Goal: Task Accomplishment & Management: Manage account settings

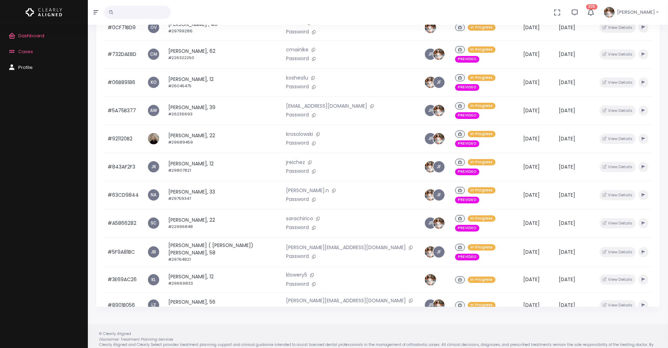
scroll to position [149, 0]
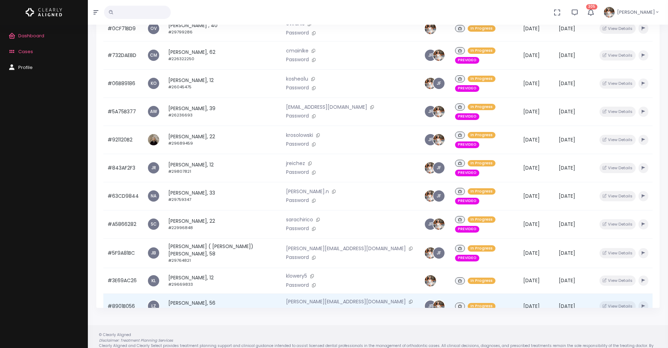
click at [127, 293] on td "#8901B056" at bounding box center [123, 306] width 40 height 26
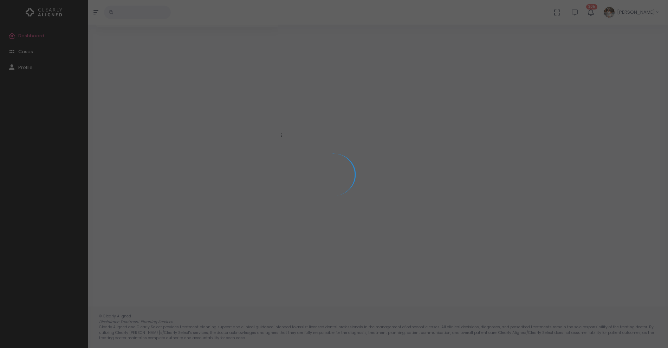
scroll to position [56, 0]
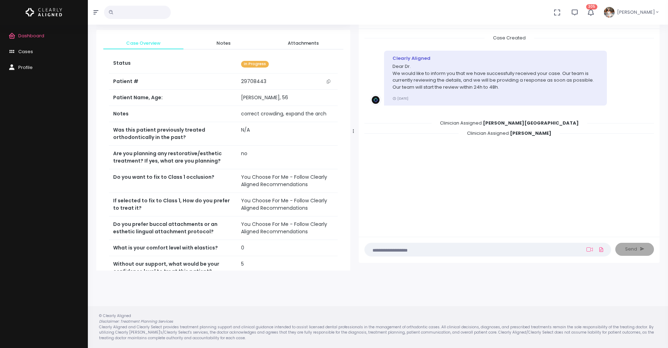
drag, startPoint x: 282, startPoint y: 131, endPoint x: 370, endPoint y: 140, distance: 88.0
click at [355, 140] on div at bounding box center [354, 131] width 4 height 272
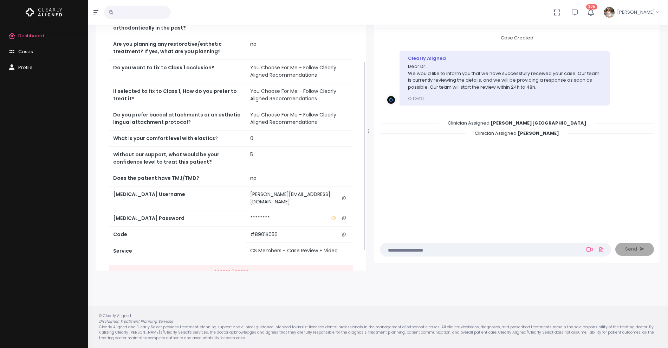
scroll to position [130, 0]
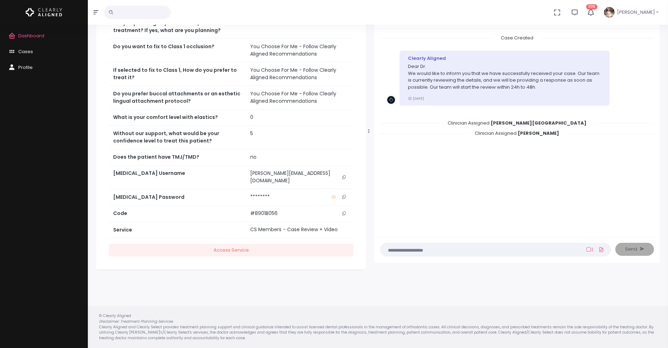
click at [345, 175] on icon "scrollable content" at bounding box center [344, 177] width 4 height 4
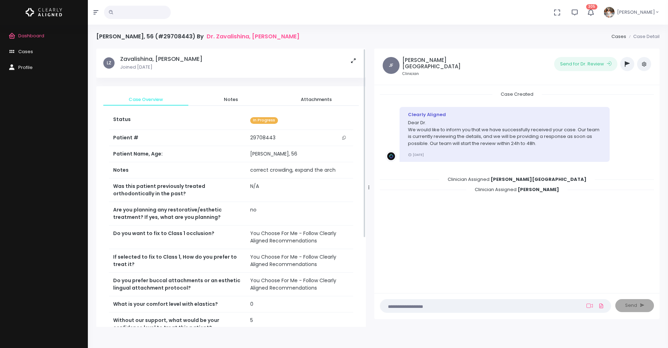
scroll to position [0, 0]
click at [230, 97] on span "Notes" at bounding box center [231, 99] width 74 height 7
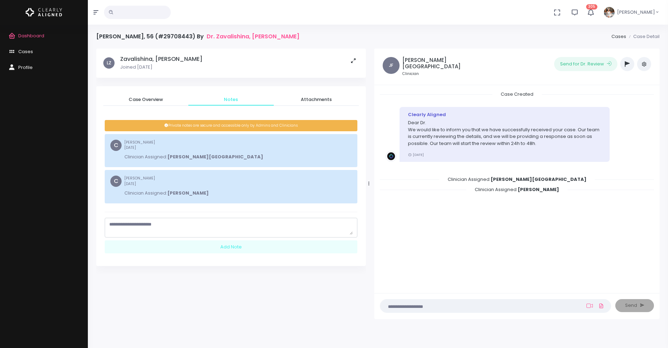
scroll to position [0, 0]
click at [173, 218] on nick-textarea "scrollable content" at bounding box center [231, 228] width 253 height 20
click at [171, 223] on textarea "scrollable content" at bounding box center [231, 228] width 244 height 14
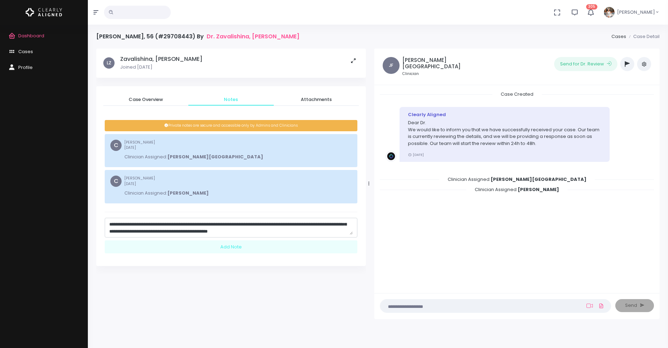
scroll to position [14, 0]
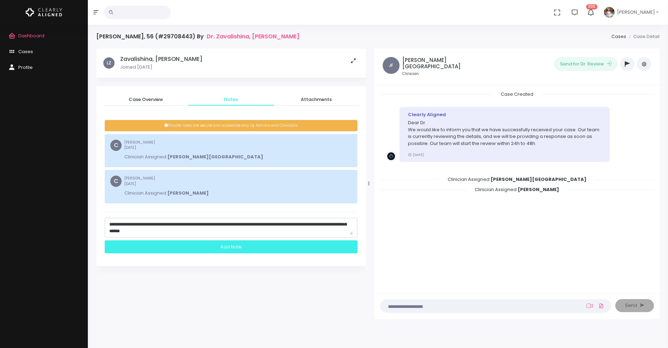
type textarea "**********"
click at [224, 250] on div "Add Note" at bounding box center [231, 246] width 253 height 13
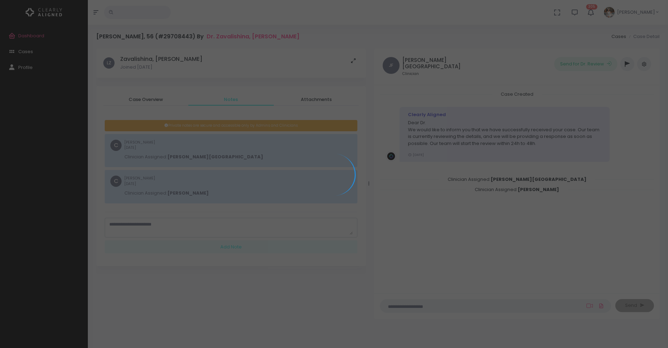
scroll to position [0, 0]
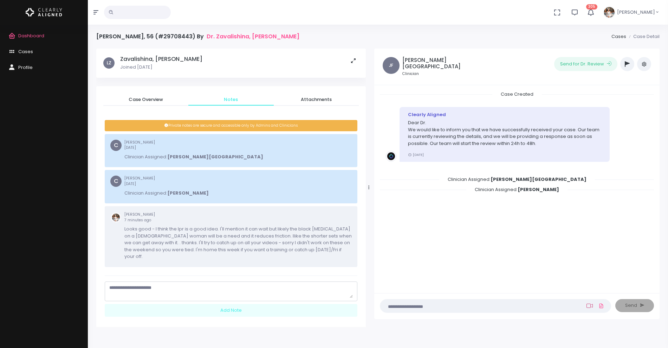
click at [592, 305] on icon at bounding box center [590, 306] width 6 height 6
click at [547, 269] on input "text" at bounding box center [542, 269] width 94 height 13
paste input "**********"
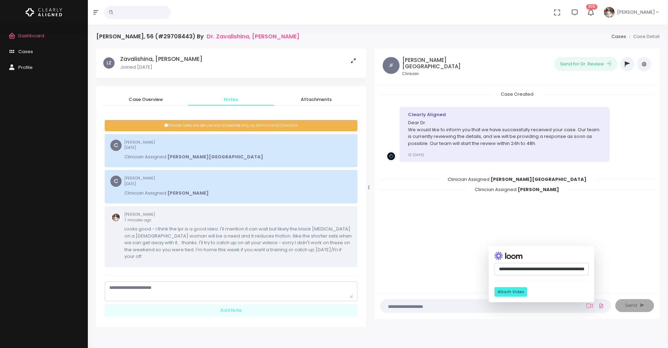
scroll to position [0, 180]
type input "**********"
click at [515, 293] on button "Attach Video" at bounding box center [511, 291] width 33 height 9
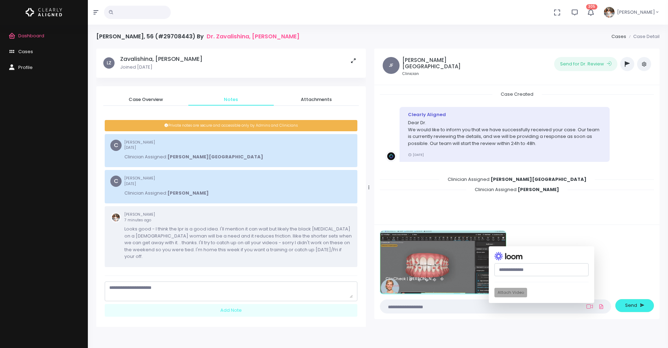
click at [436, 305] on textarea at bounding box center [482, 306] width 195 height 8
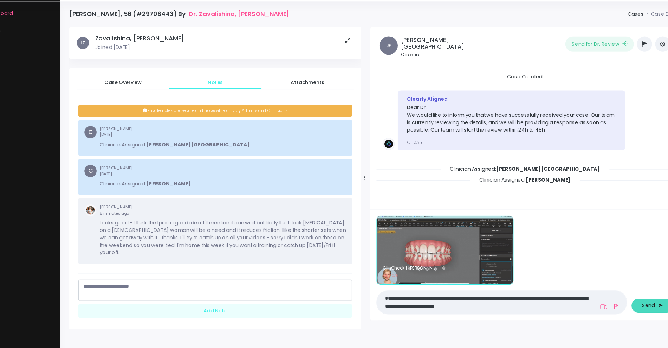
type textarea "**********"
click at [627, 307] on span "Send" at bounding box center [631, 305] width 12 height 7
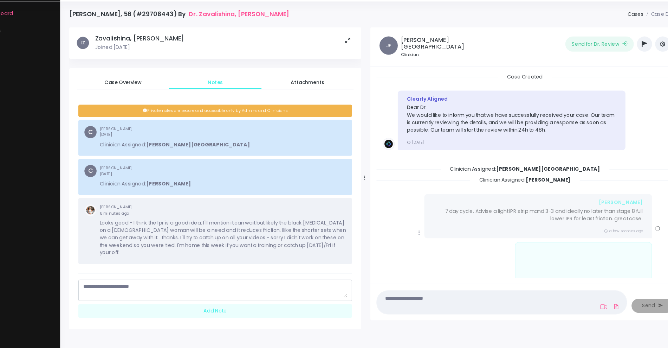
click at [417, 237] on icon at bounding box center [420, 238] width 6 height 6
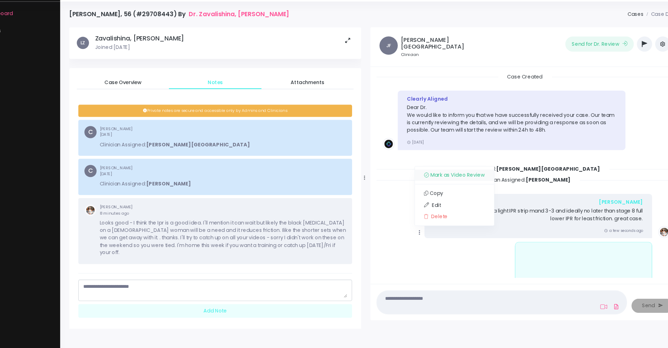
click at [432, 180] on link "Mark as Video Review" at bounding box center [452, 185] width 73 height 11
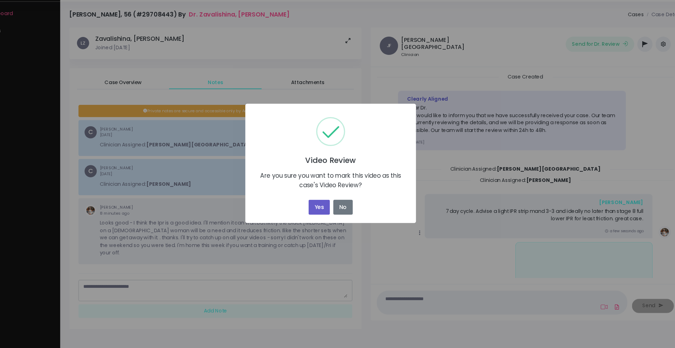
click at [327, 209] on button "Yes" at bounding box center [327, 214] width 20 height 14
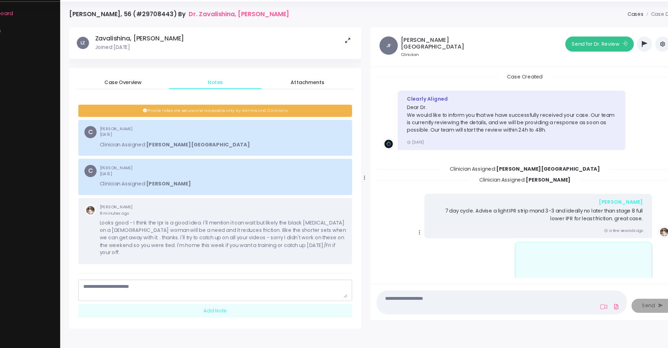
click at [571, 68] on button "Send for Dr. Review" at bounding box center [585, 64] width 63 height 14
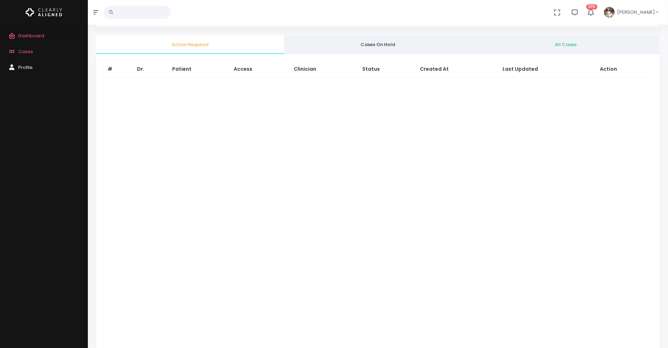
scroll to position [56, 0]
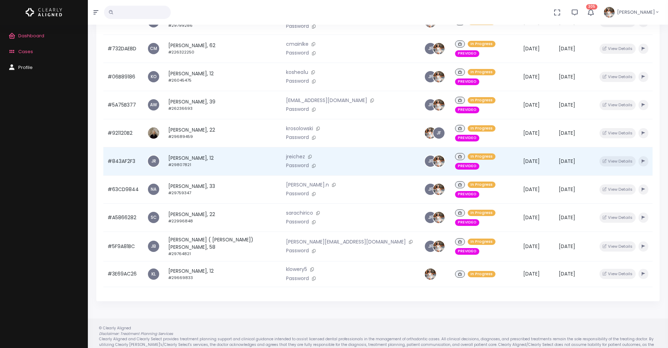
scroll to position [168, 0]
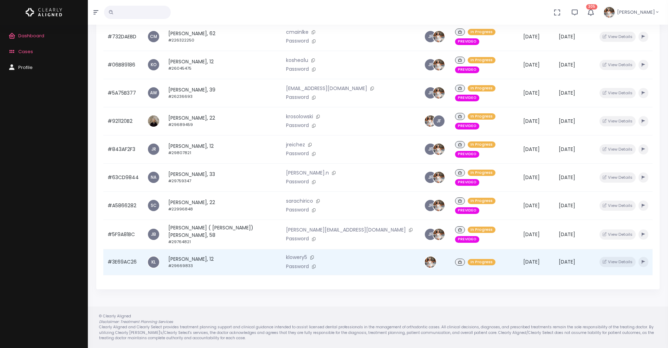
click at [120, 249] on td "#3E69AC26" at bounding box center [123, 262] width 40 height 26
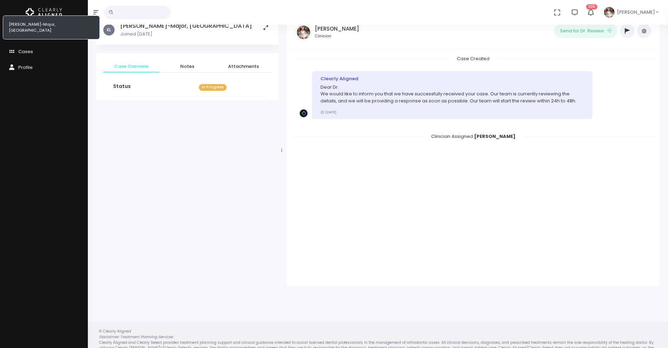
scroll to position [56, 0]
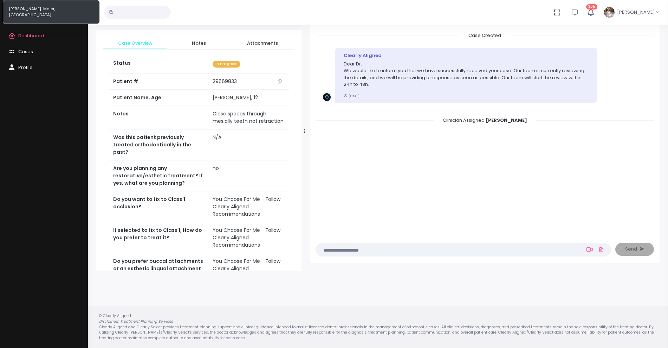
drag, startPoint x: 283, startPoint y: 130, endPoint x: 306, endPoint y: 130, distance: 23.2
click at [306, 130] on div at bounding box center [305, 131] width 4 height 272
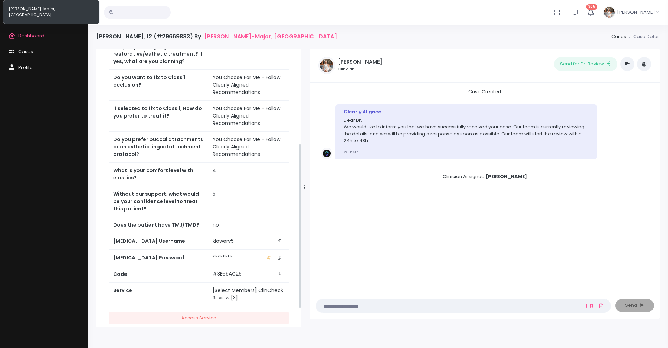
scroll to position [189, 0]
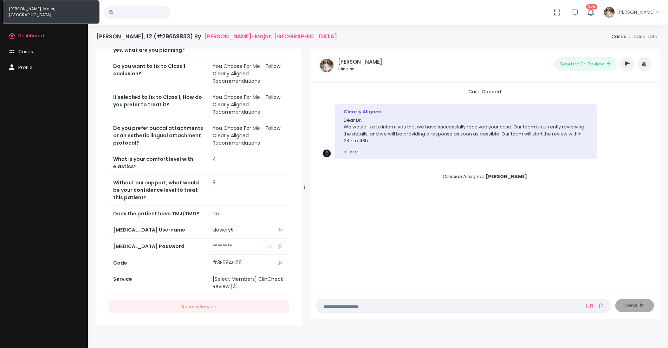
click at [280, 228] on icon "scrollable content" at bounding box center [280, 230] width 4 height 4
click at [281, 228] on icon "scrollable content" at bounding box center [280, 230] width 4 height 4
